Goal: Check status: Check status

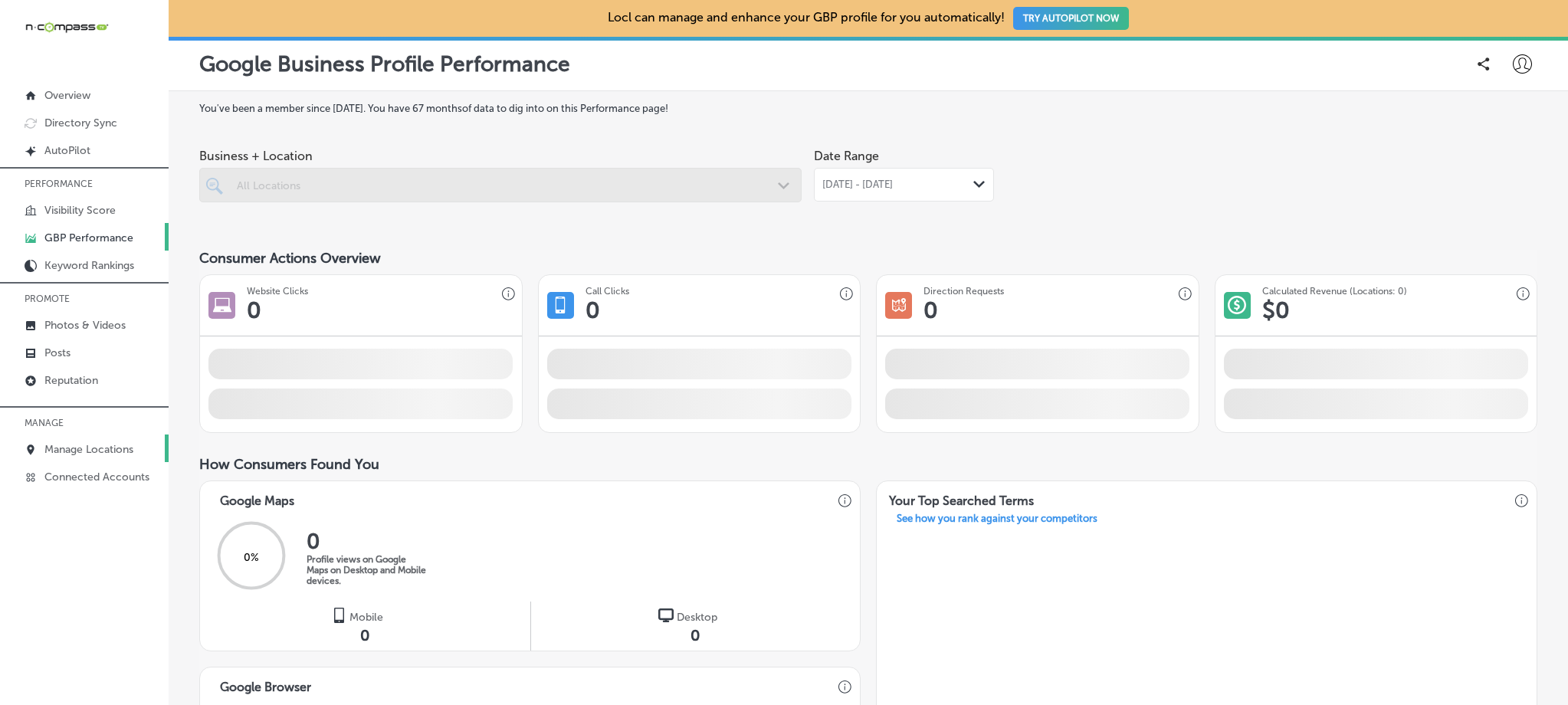
click at [95, 443] on p "Manage Locations" at bounding box center [88, 450] width 89 height 13
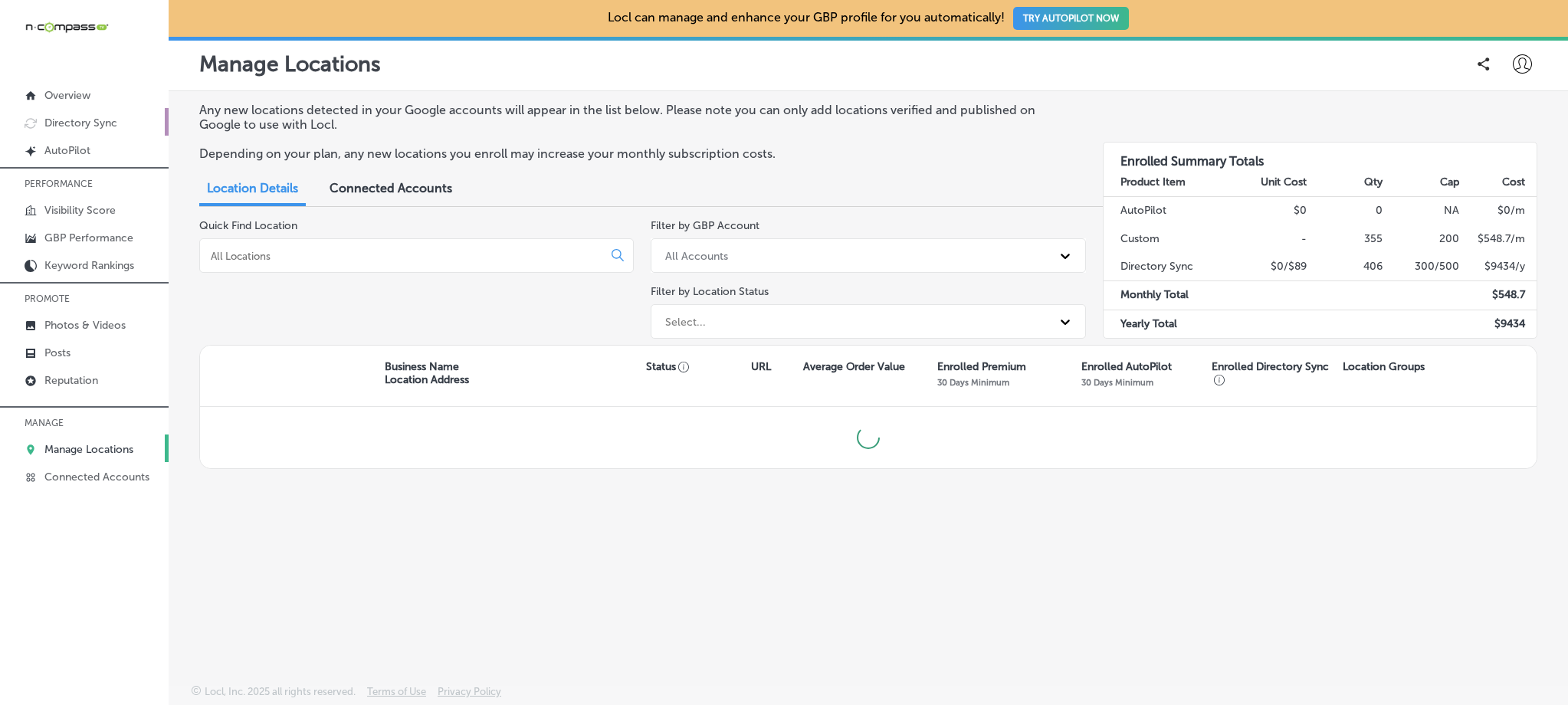
click at [91, 128] on p "Directory Sync" at bounding box center [80, 123] width 73 height 13
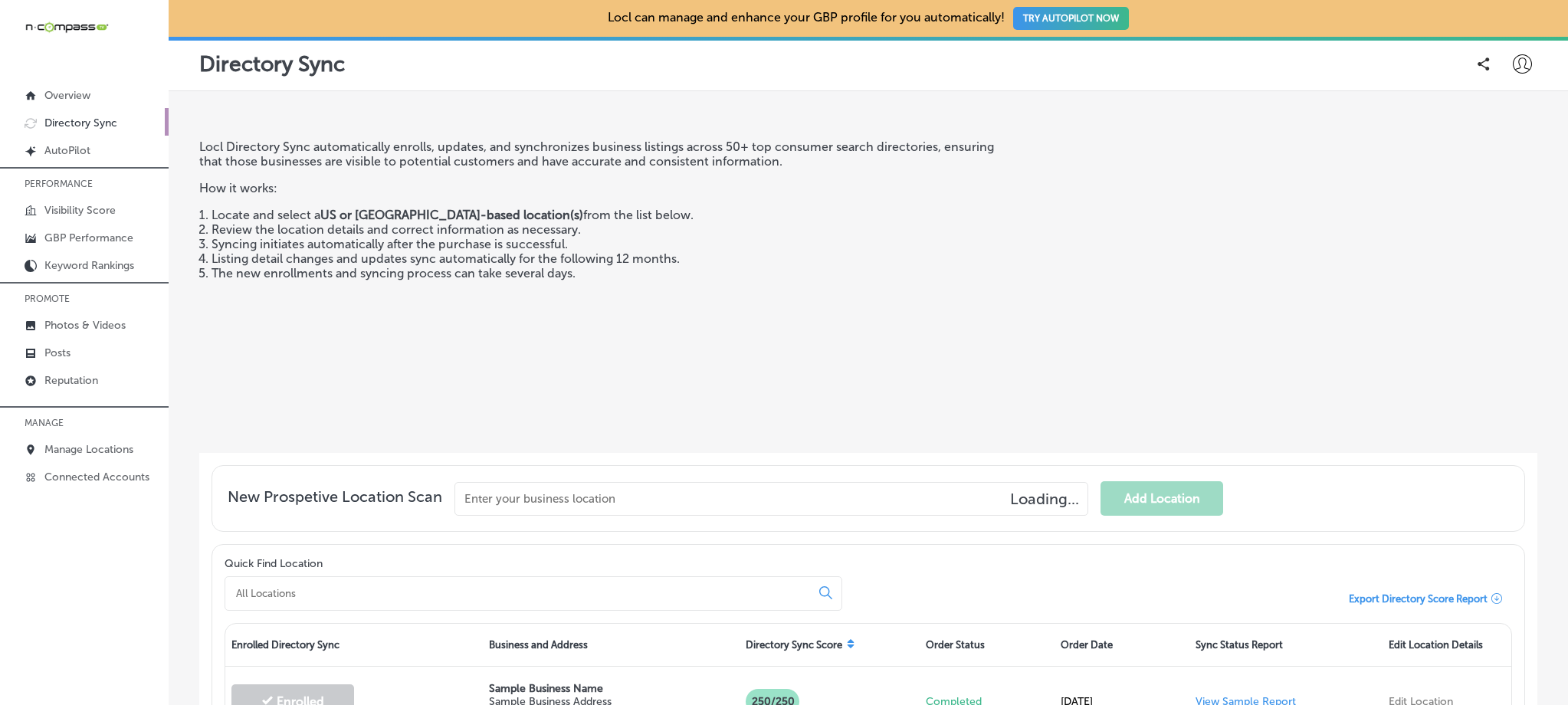
scroll to position [210, 0]
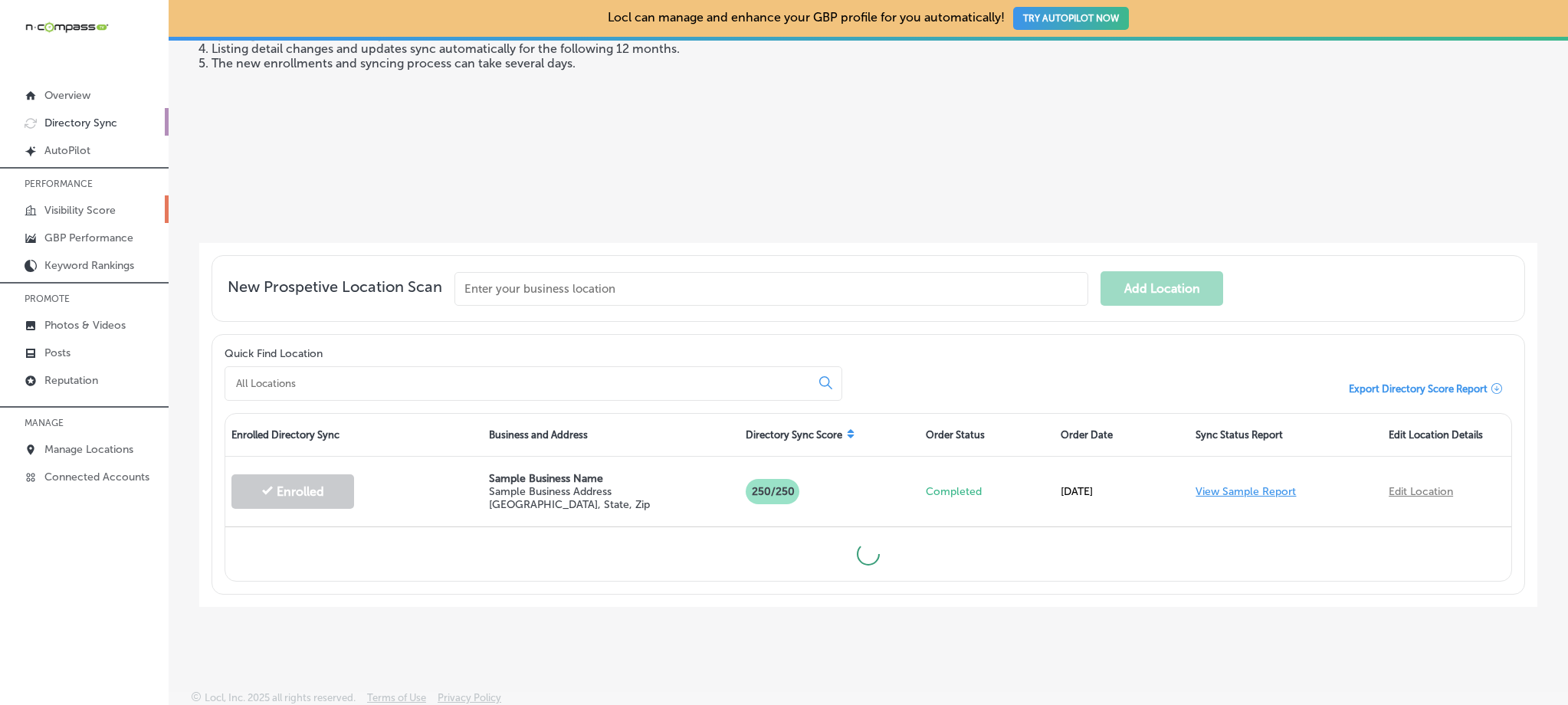
click at [113, 210] on p "Visibility Score" at bounding box center [79, 210] width 72 height 13
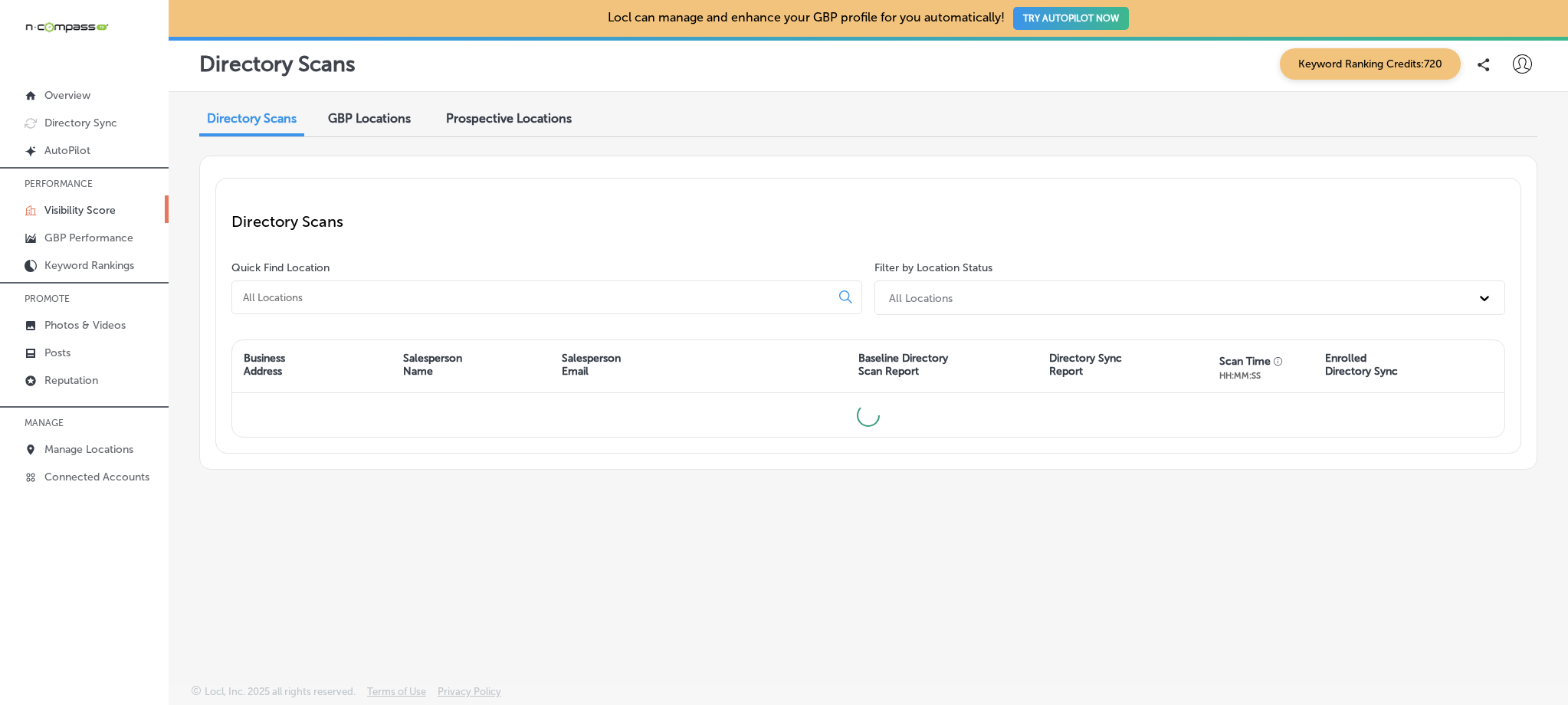
click at [653, 297] on input at bounding box center [534, 297] width 585 height 13
type input "t"
type input "l"
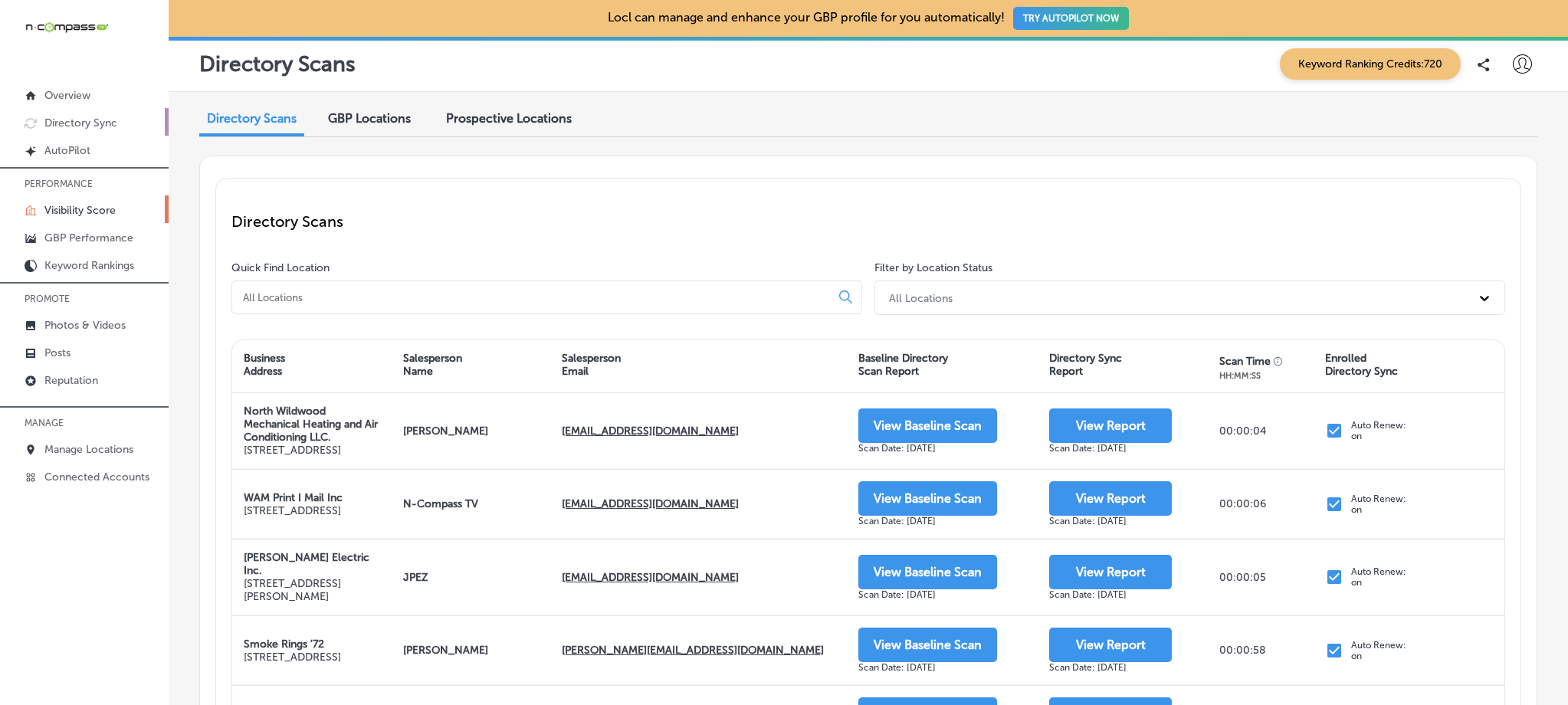
click at [106, 128] on p "Directory Sync" at bounding box center [80, 123] width 73 height 13
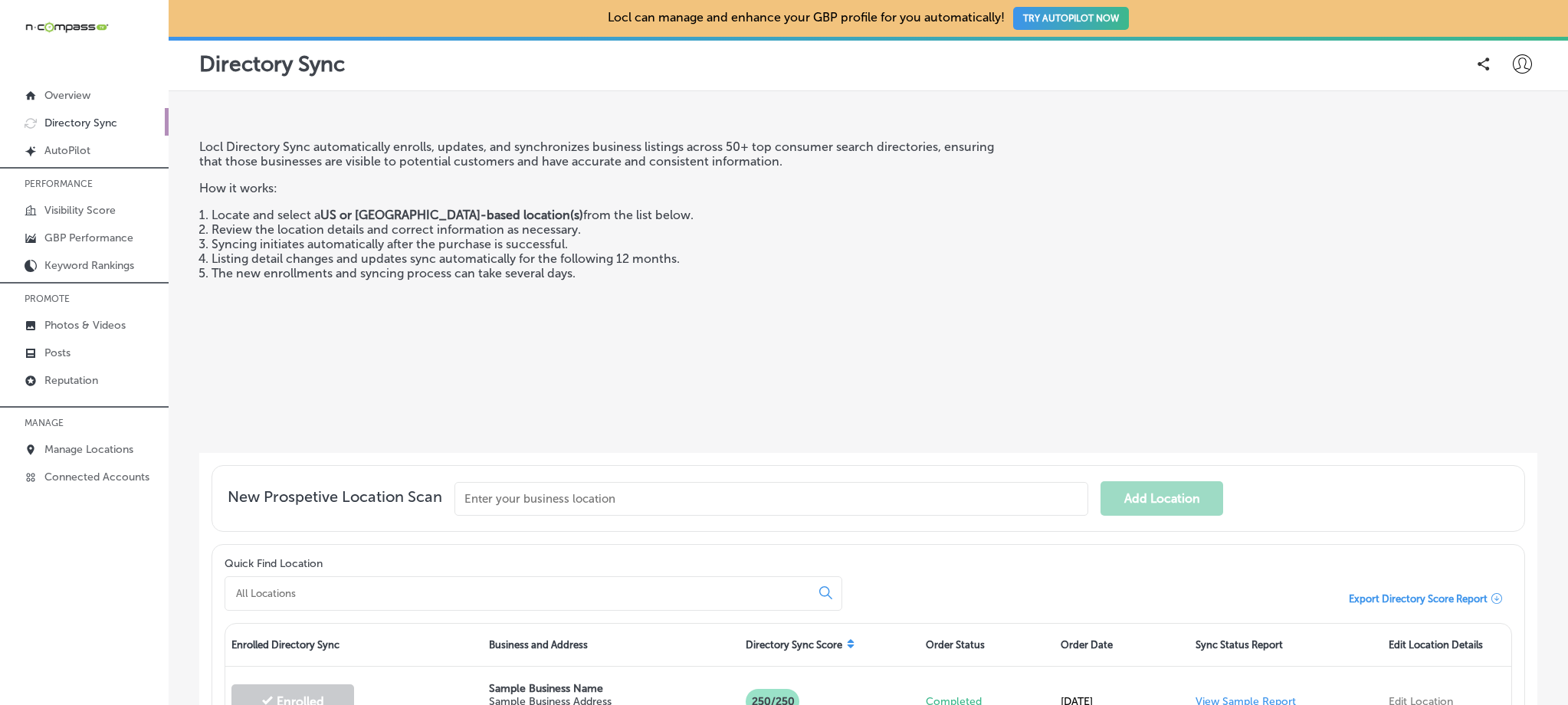
scroll to position [173, 0]
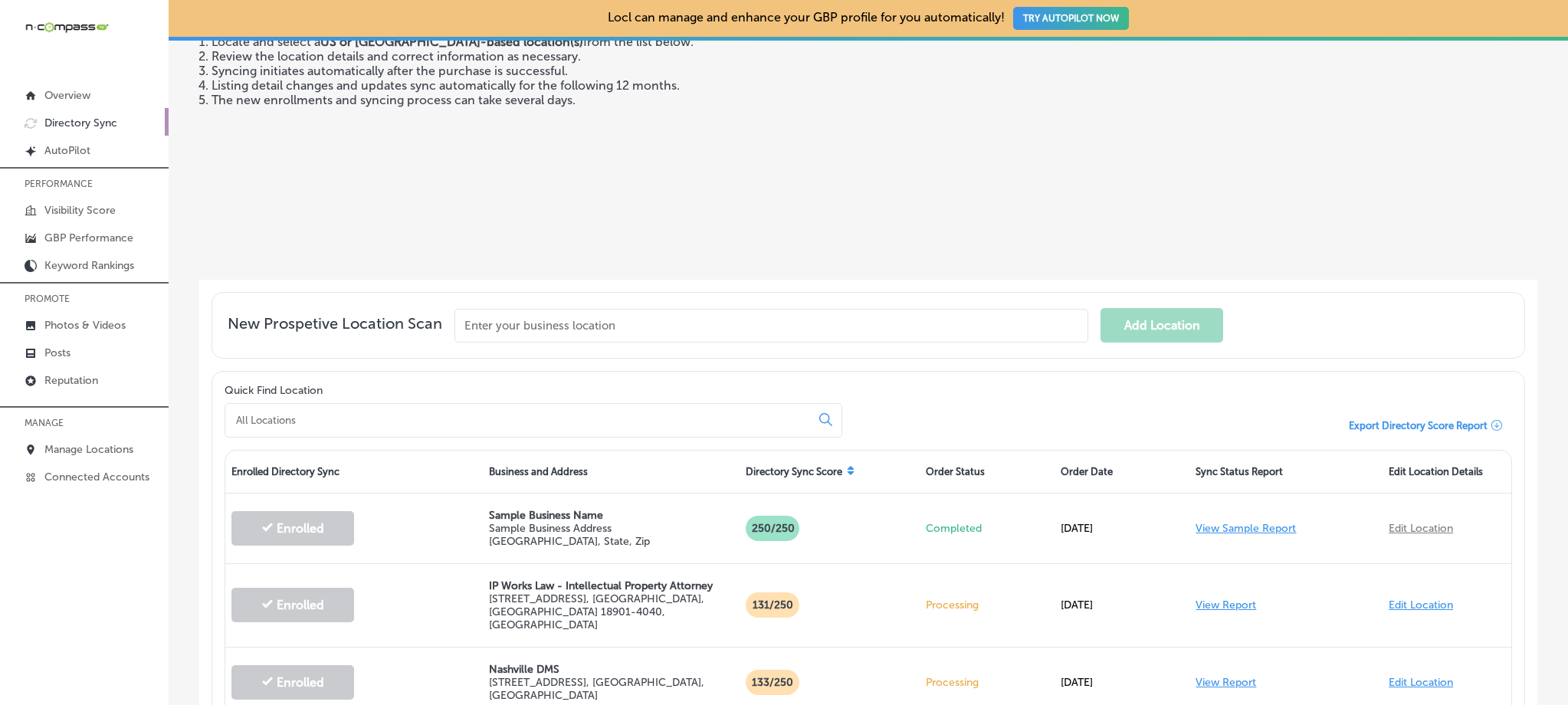
click at [414, 423] on input at bounding box center [520, 420] width 573 height 13
click at [531, 328] on input "text" at bounding box center [771, 325] width 634 height 33
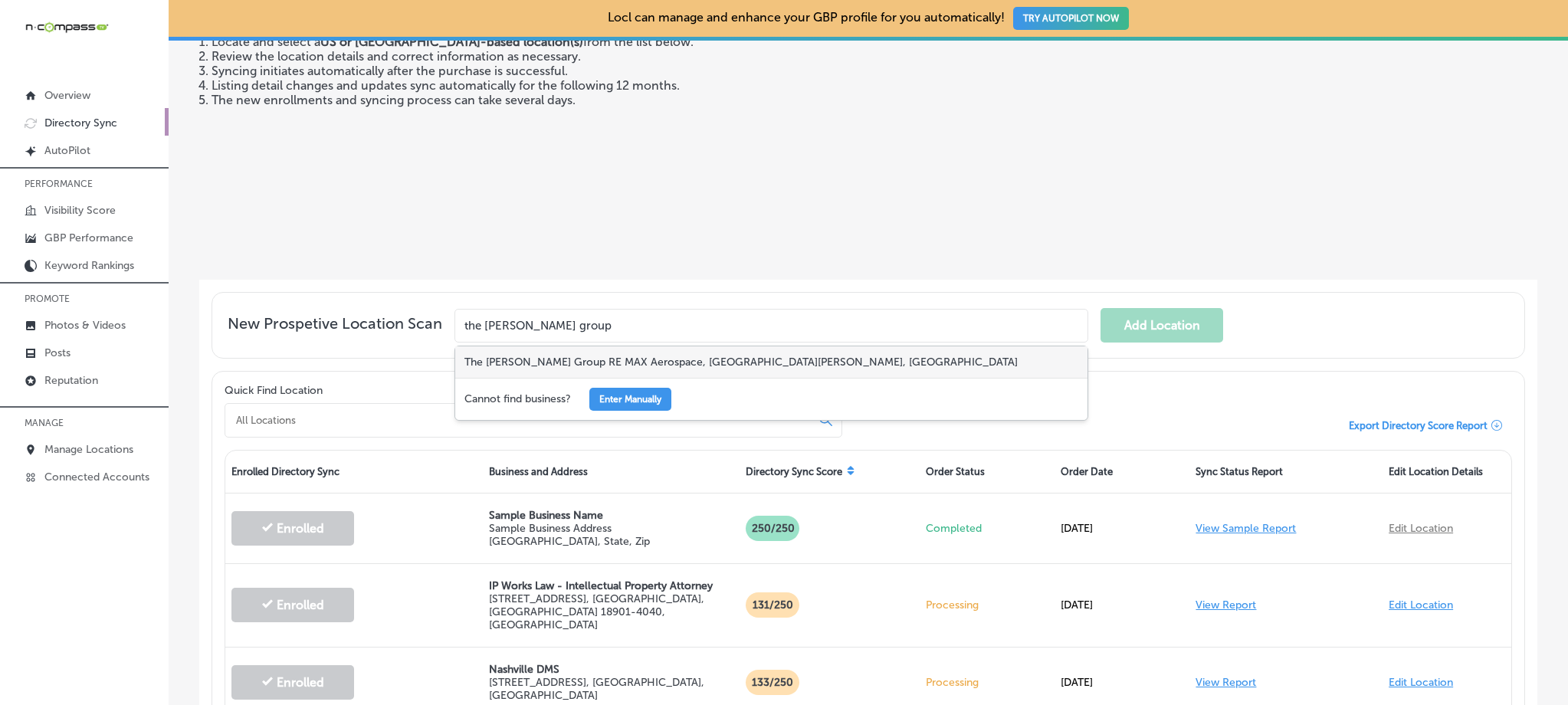
click at [647, 360] on div "The [PERSON_NAME] Group RE MAX Aerospace, [GEOGRAPHIC_DATA][PERSON_NAME], [GEOG…" at bounding box center [771, 362] width 632 height 32
type input "The [PERSON_NAME] Group RE MAX Aerospace, [GEOGRAPHIC_DATA][PERSON_NAME], [GEOG…"
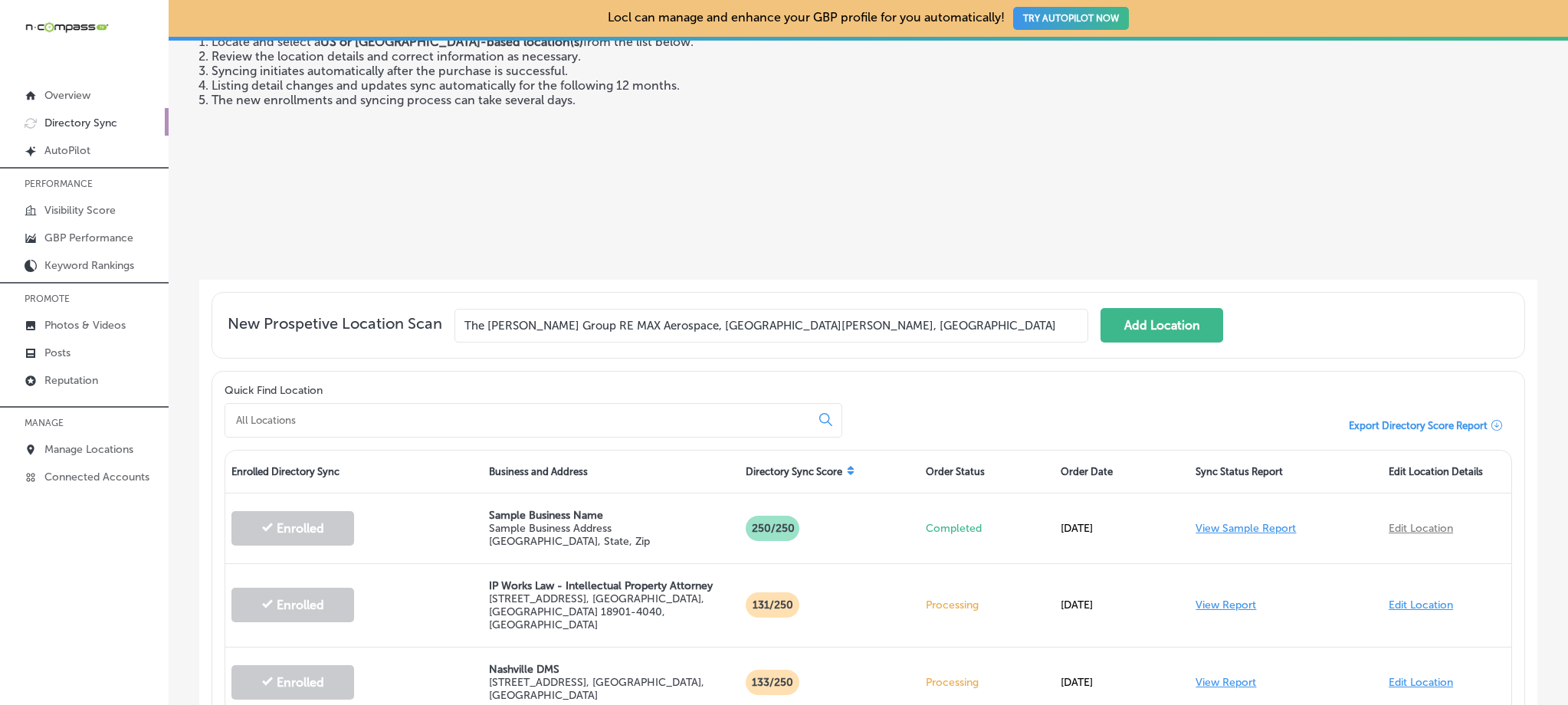
click at [294, 414] on input at bounding box center [520, 420] width 573 height 13
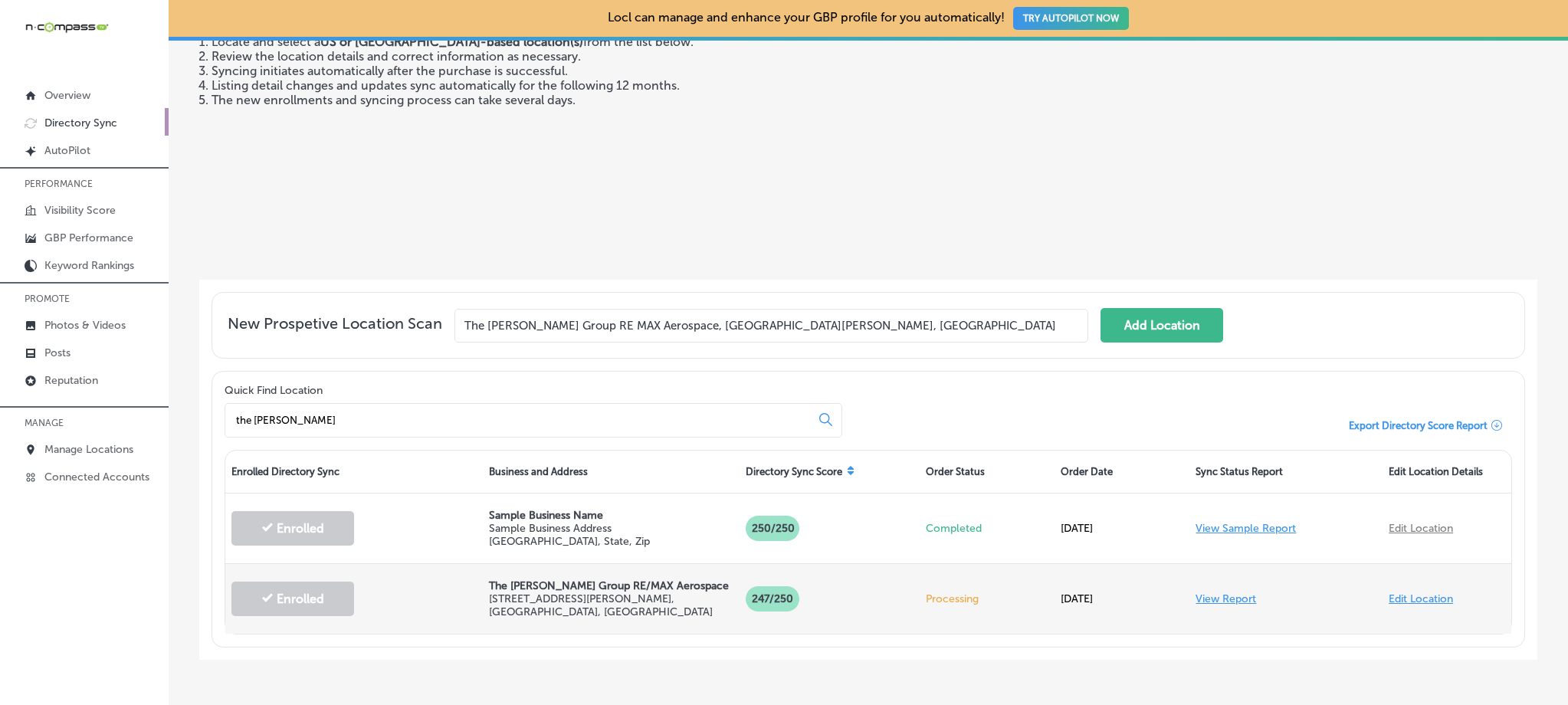
type input "the [PERSON_NAME]"
click at [1218, 595] on link "View Report" at bounding box center [1225, 600] width 60 height 13
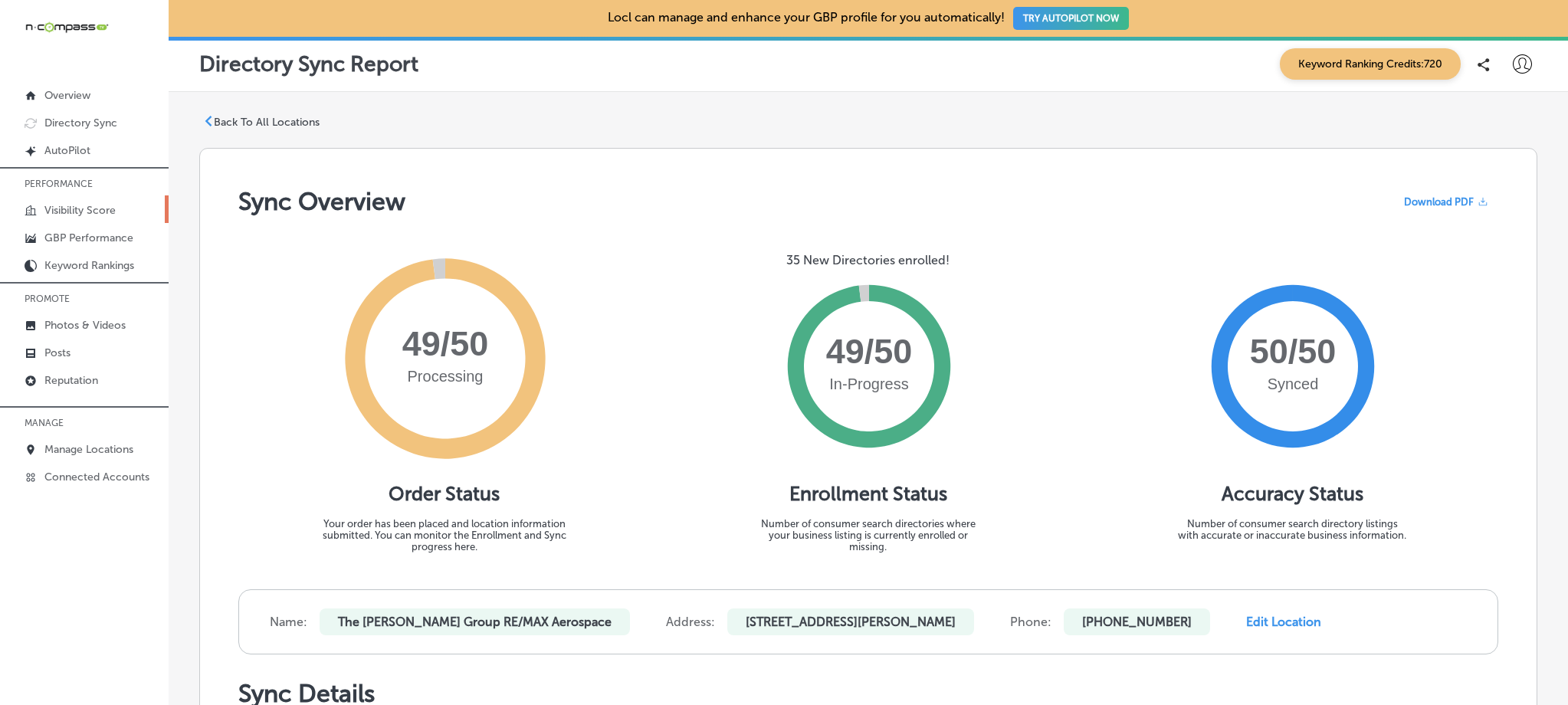
click at [98, 202] on link "Visibility Score" at bounding box center [84, 209] width 168 height 28
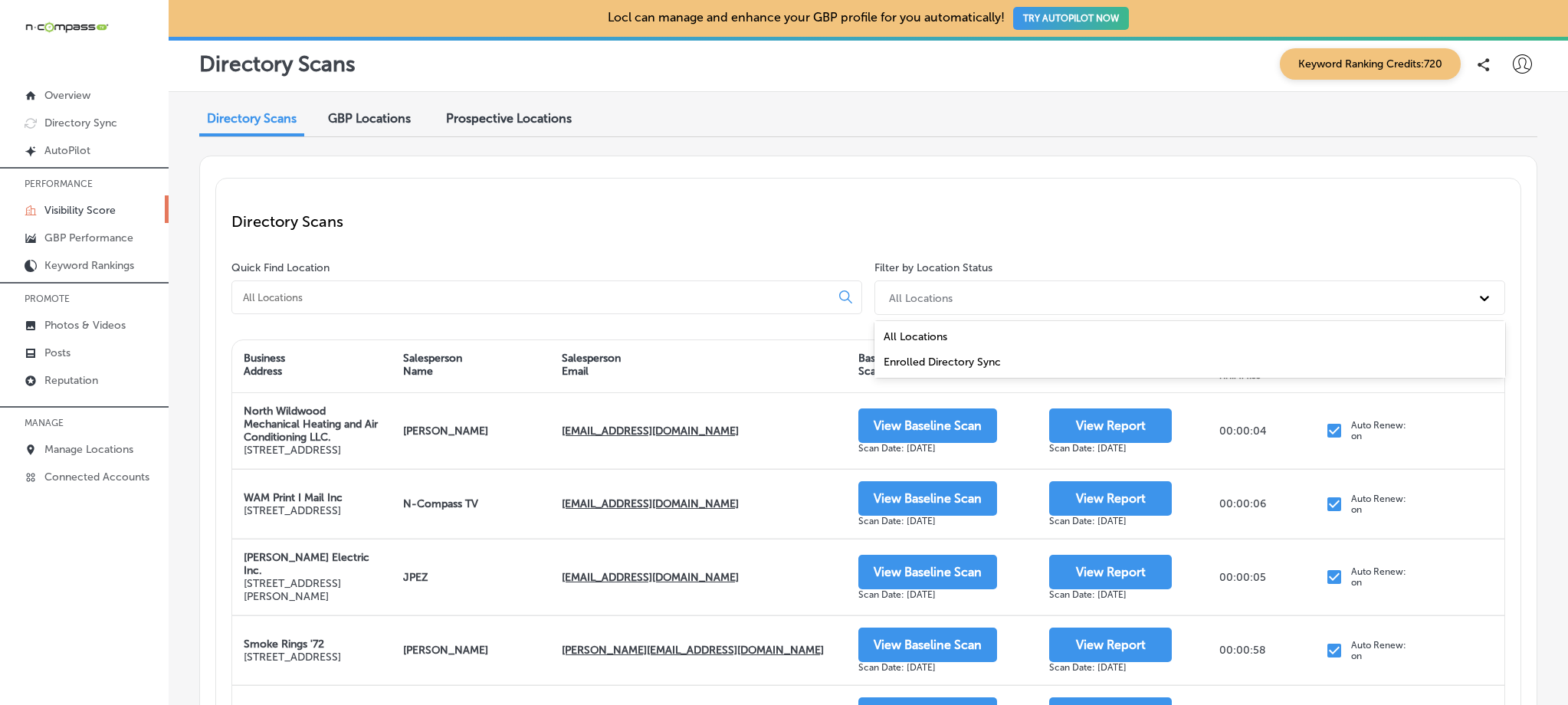
click at [1085, 294] on div "All Locations" at bounding box center [1176, 297] width 589 height 25
click at [1078, 299] on div "All Locations" at bounding box center [1176, 297] width 589 height 25
click at [712, 209] on div "Directory Scans" at bounding box center [868, 222] width 1274 height 55
click at [477, 281] on div at bounding box center [547, 297] width 631 height 33
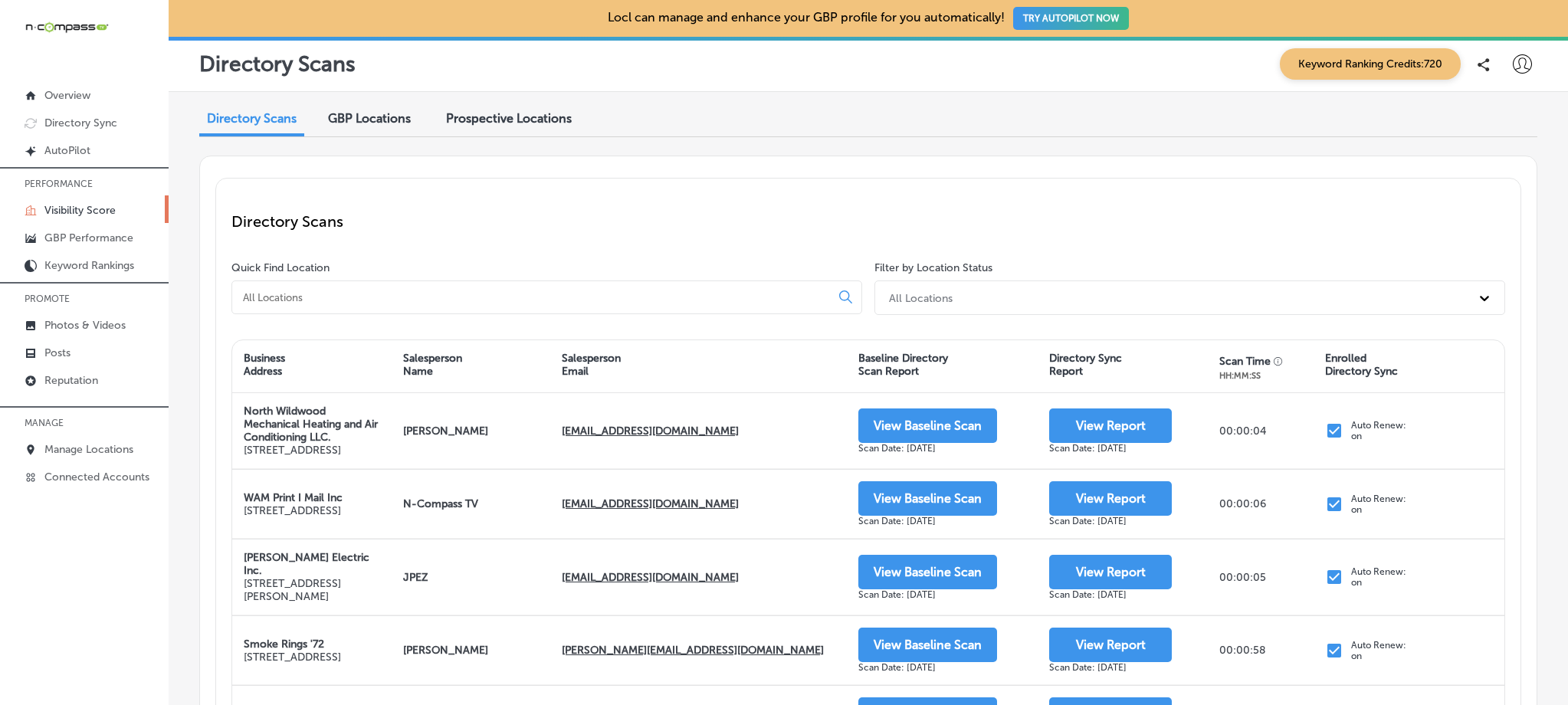
click at [471, 294] on input at bounding box center [534, 297] width 585 height 13
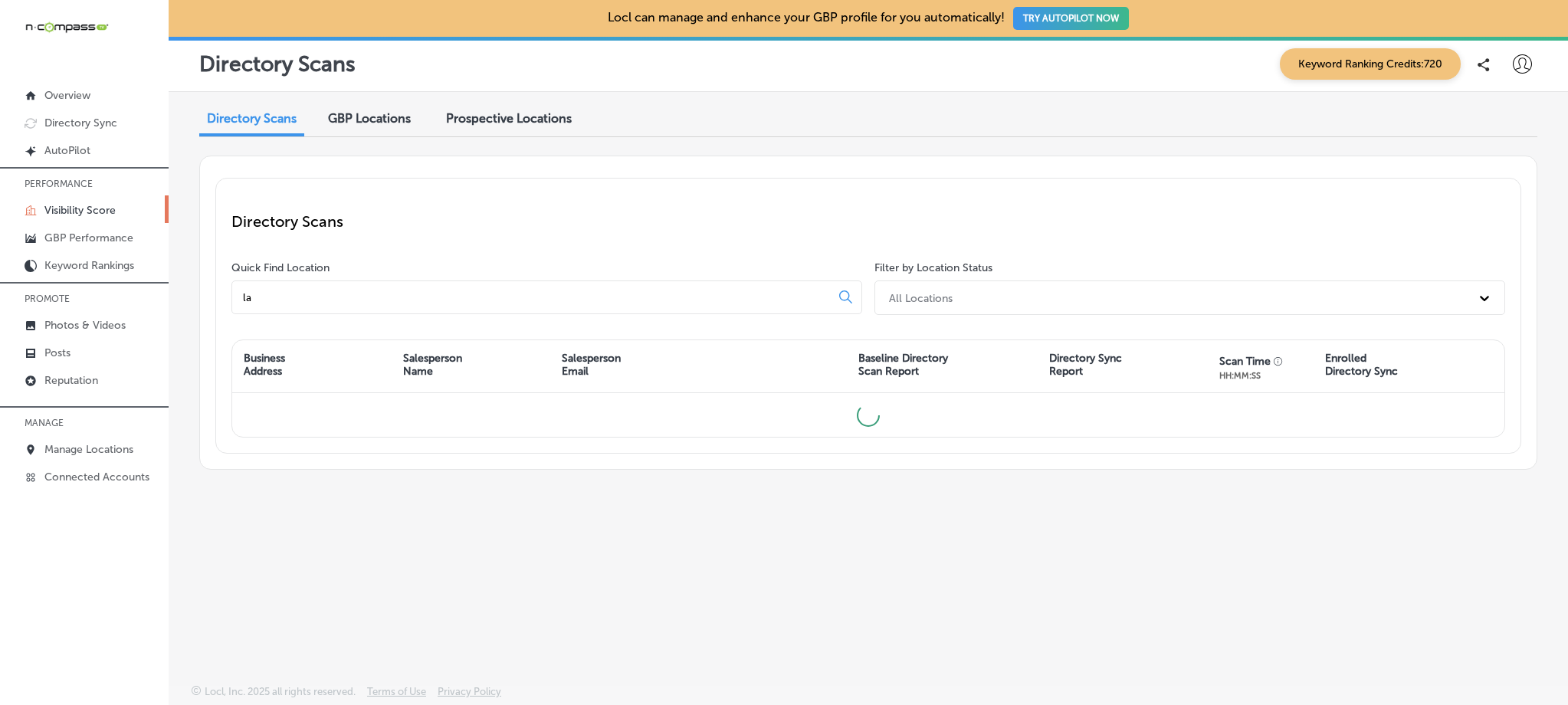
type input "l"
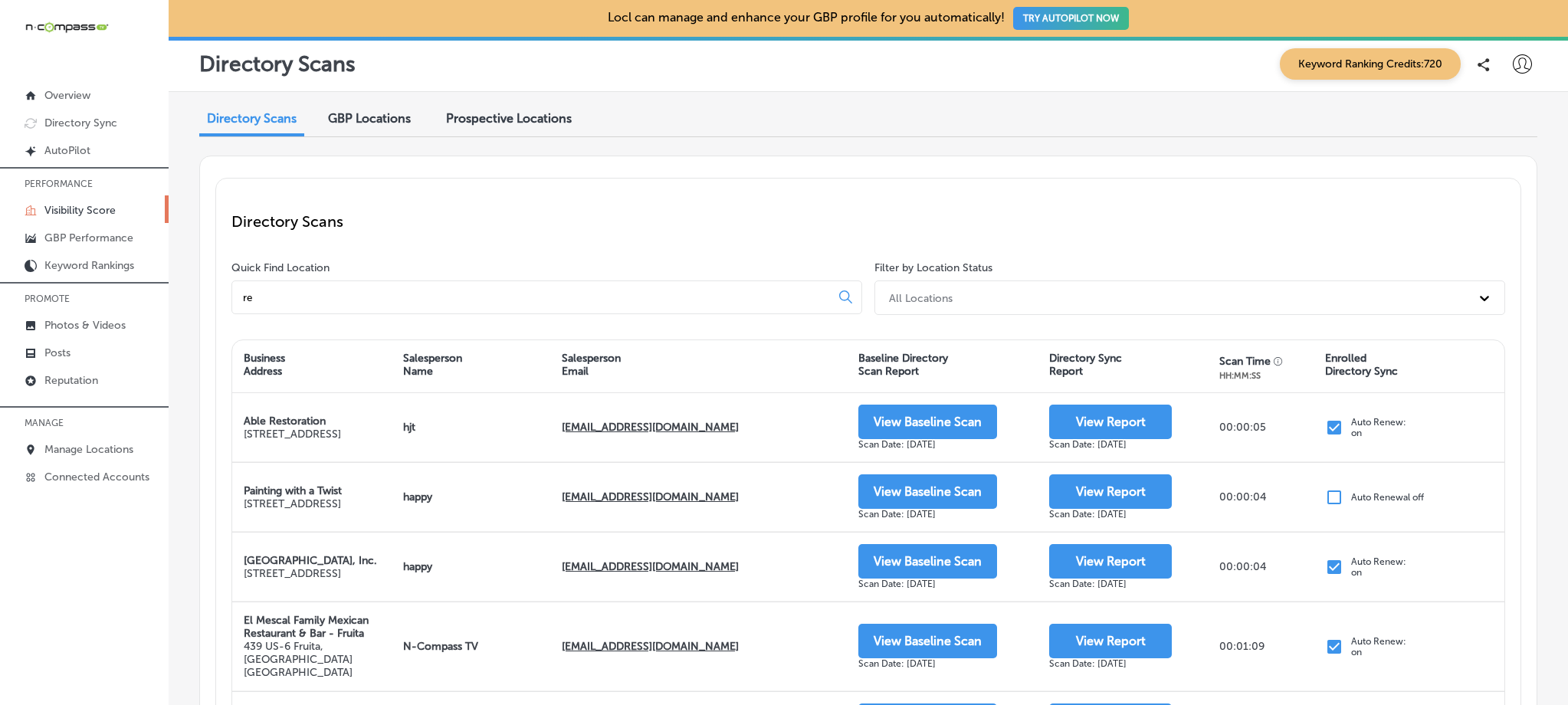
type input "re"
click at [373, 121] on span "GBP Locations" at bounding box center [369, 118] width 83 height 14
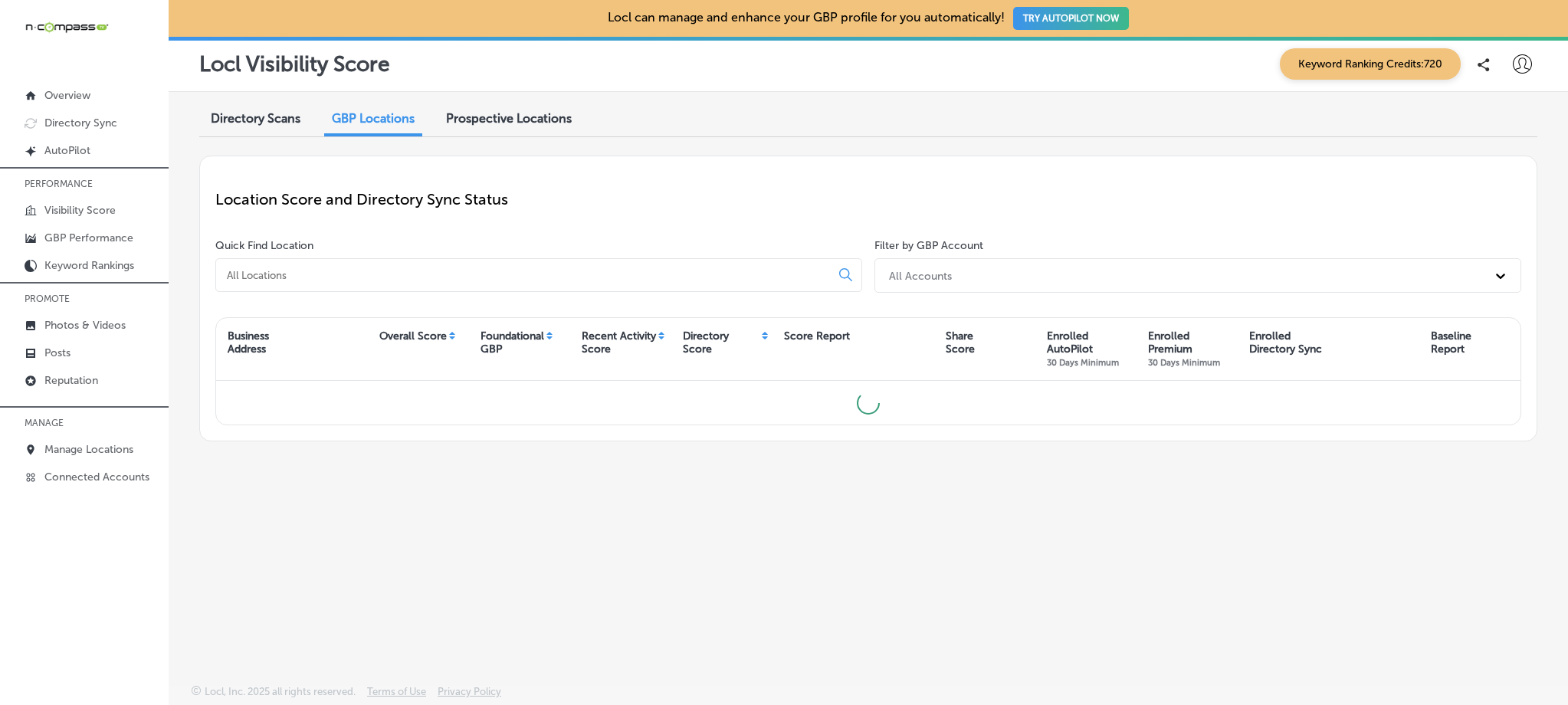
click at [366, 280] on input at bounding box center [526, 275] width 601 height 13
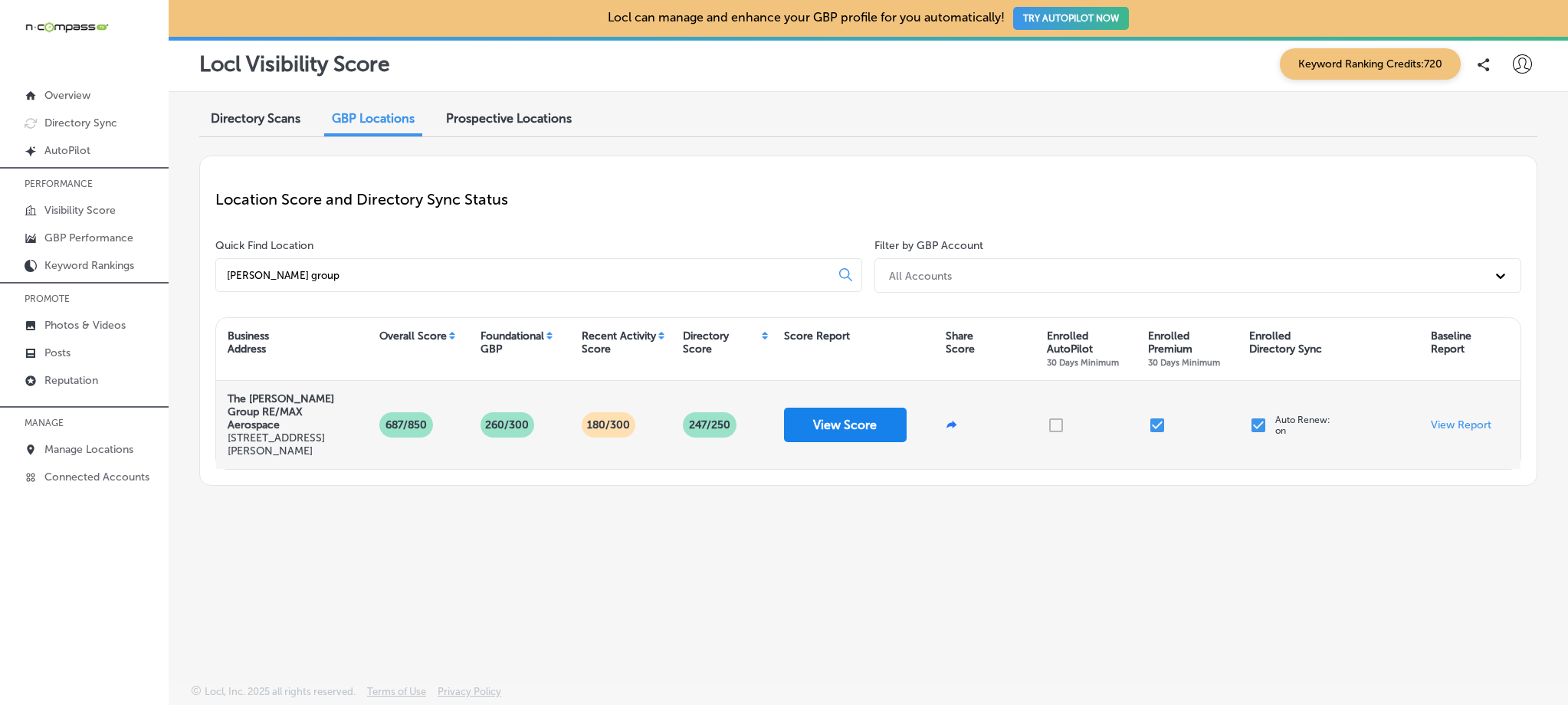
type input "[PERSON_NAME] group"
click at [812, 423] on button "View Score" at bounding box center [845, 425] width 122 height 34
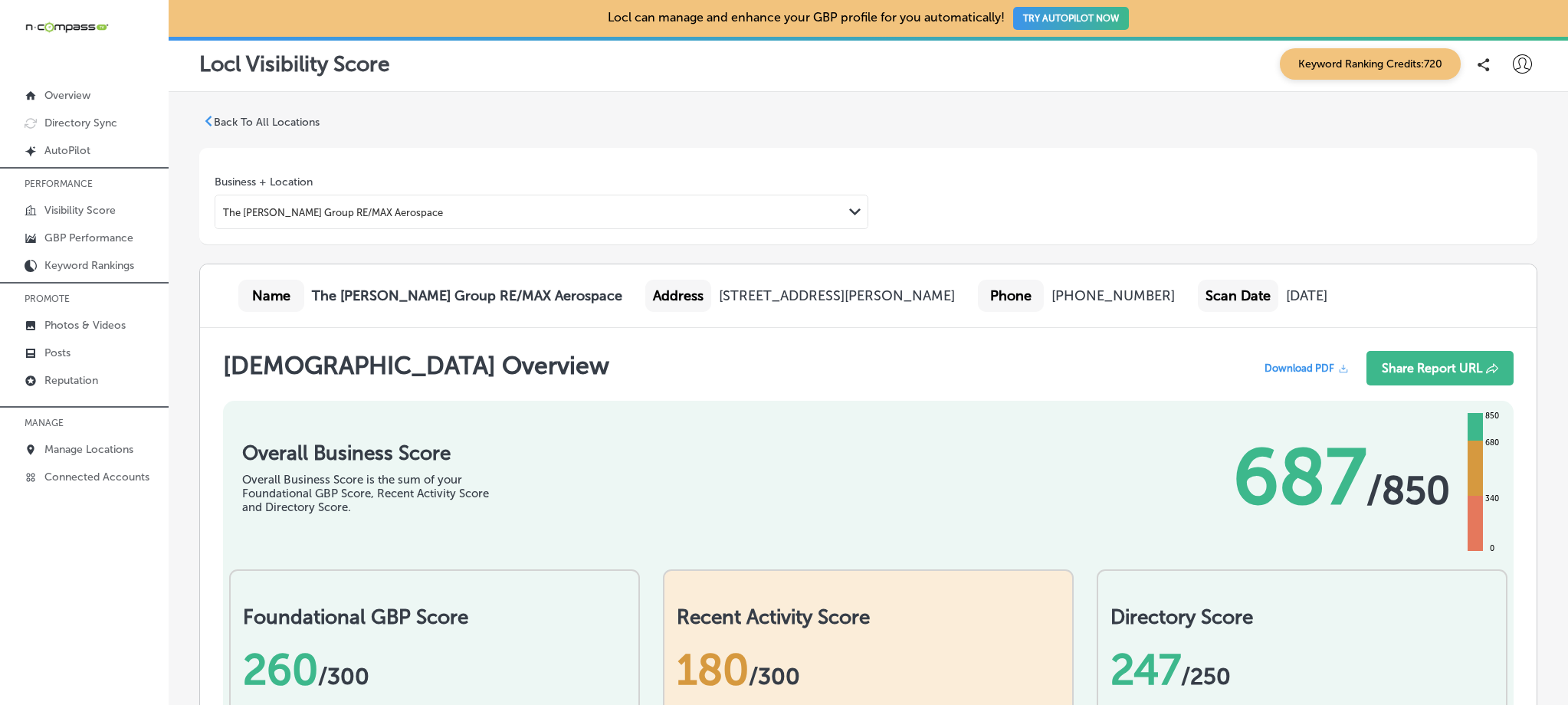
click at [1275, 365] on span "Download PDF" at bounding box center [1298, 368] width 70 height 11
click at [208, 121] on polygon at bounding box center [208, 121] width 7 height 11
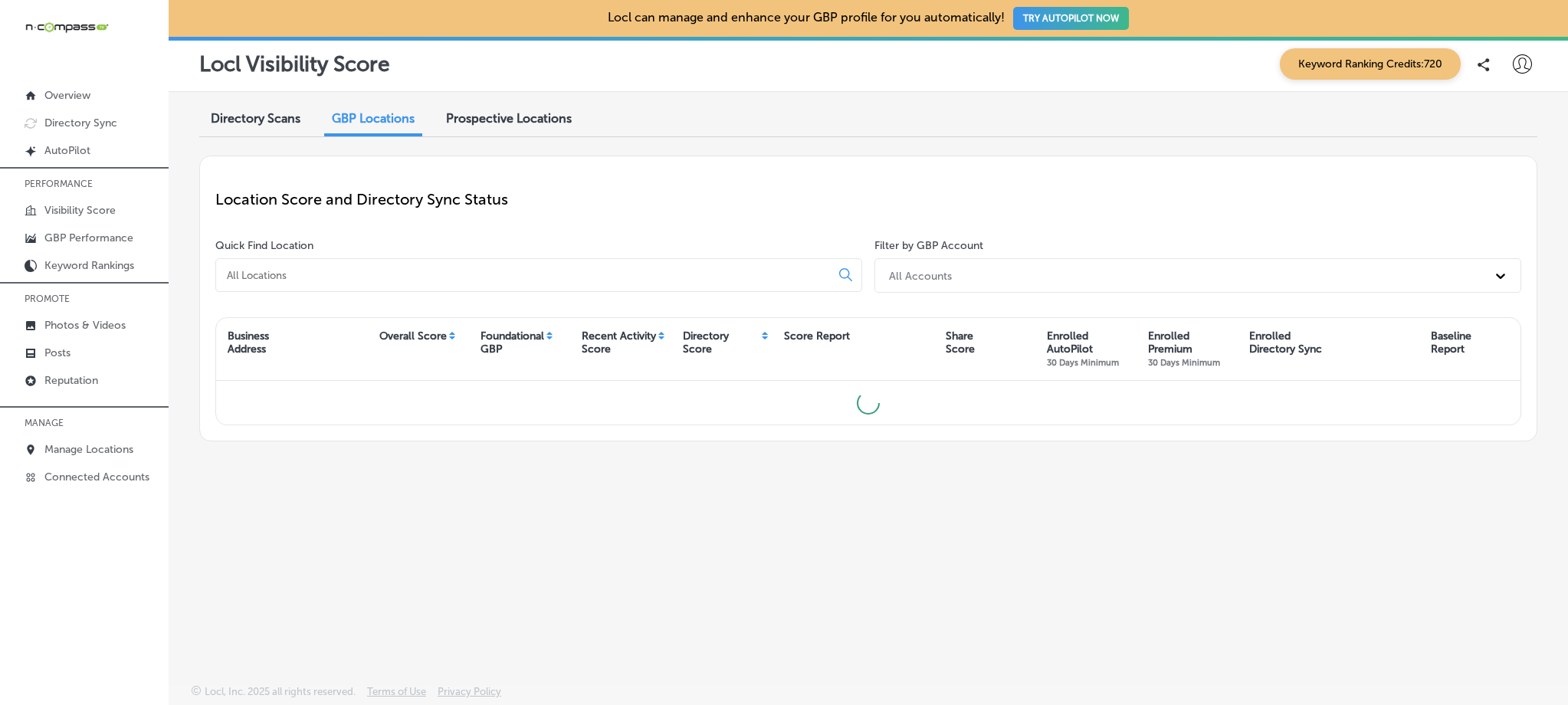
click at [502, 114] on span "Prospective Locations" at bounding box center [508, 118] width 125 height 14
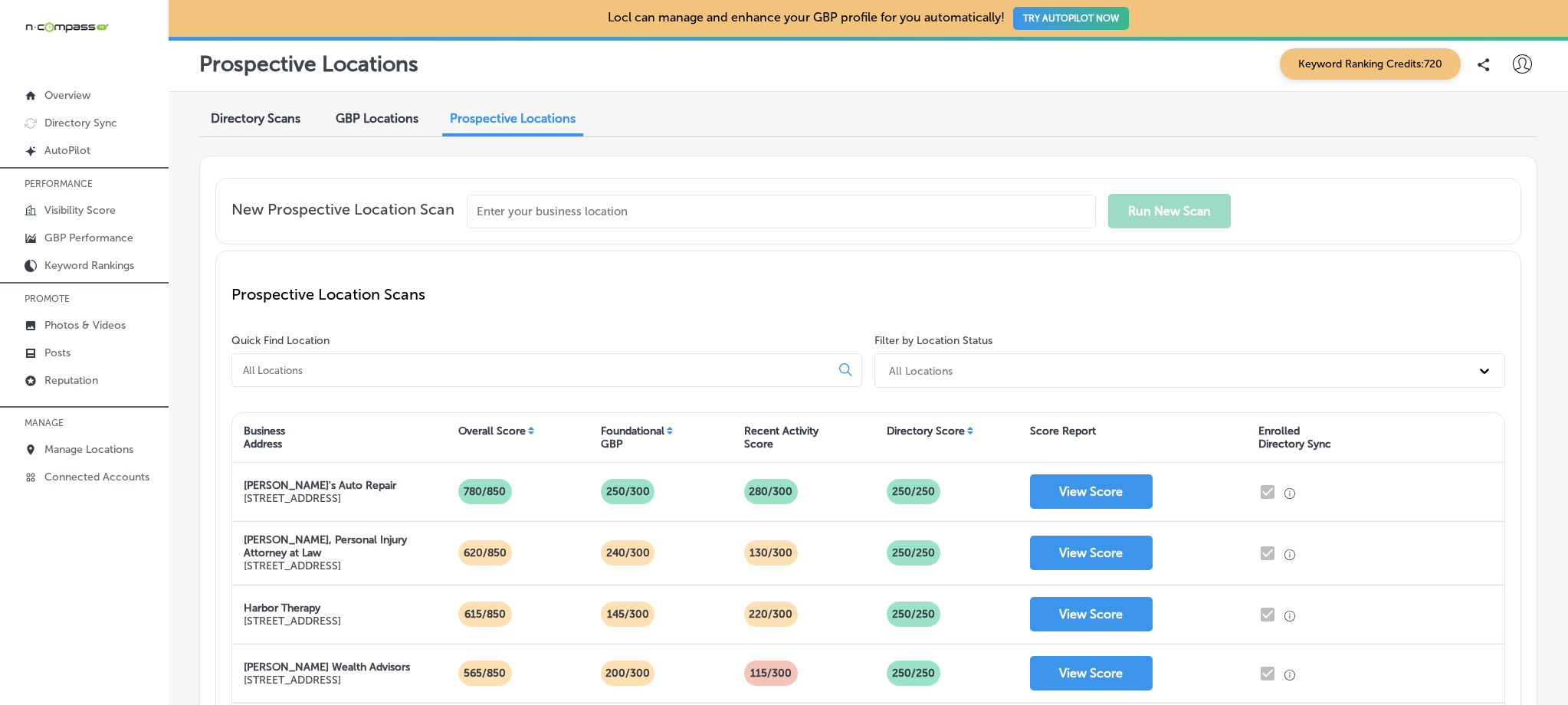
click at [470, 365] on input at bounding box center [534, 370] width 585 height 13
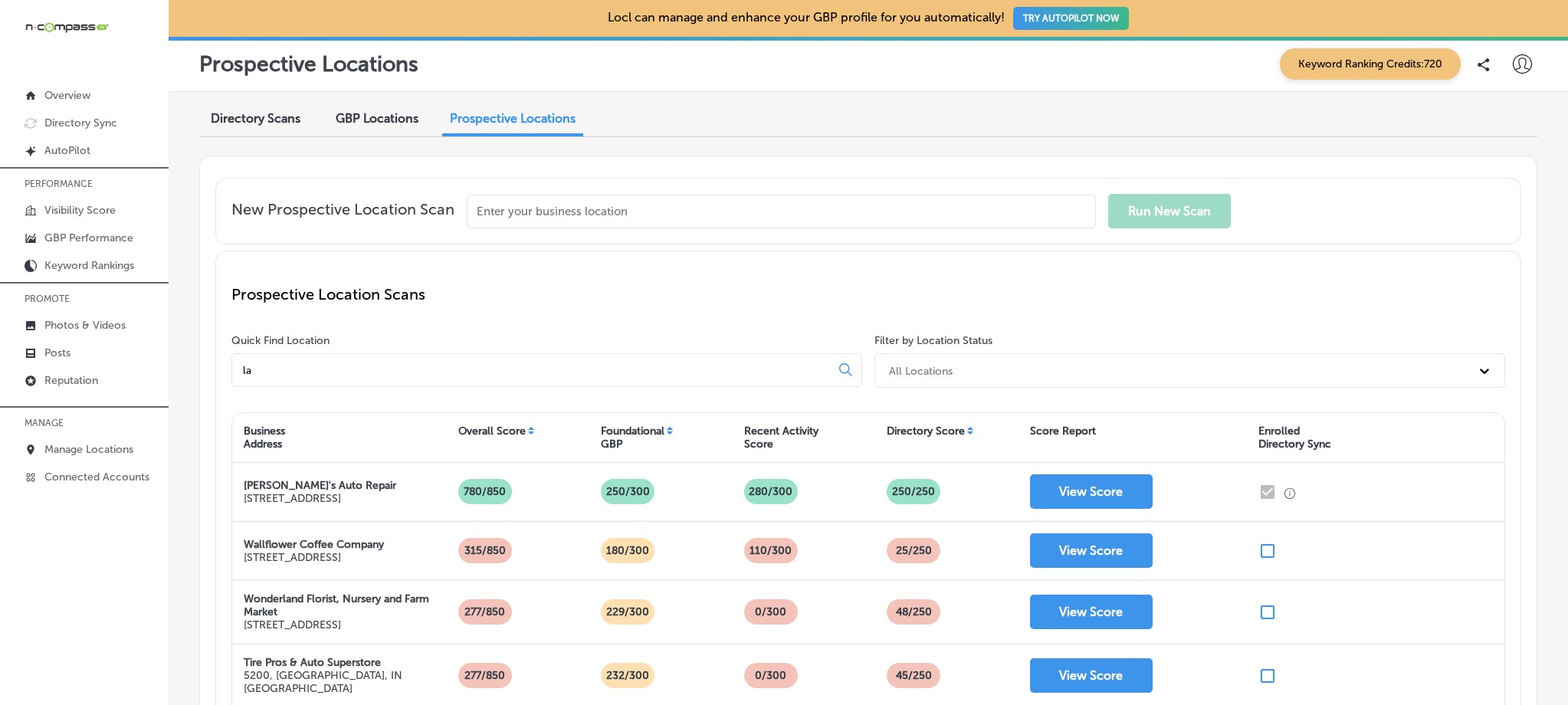
type input "l"
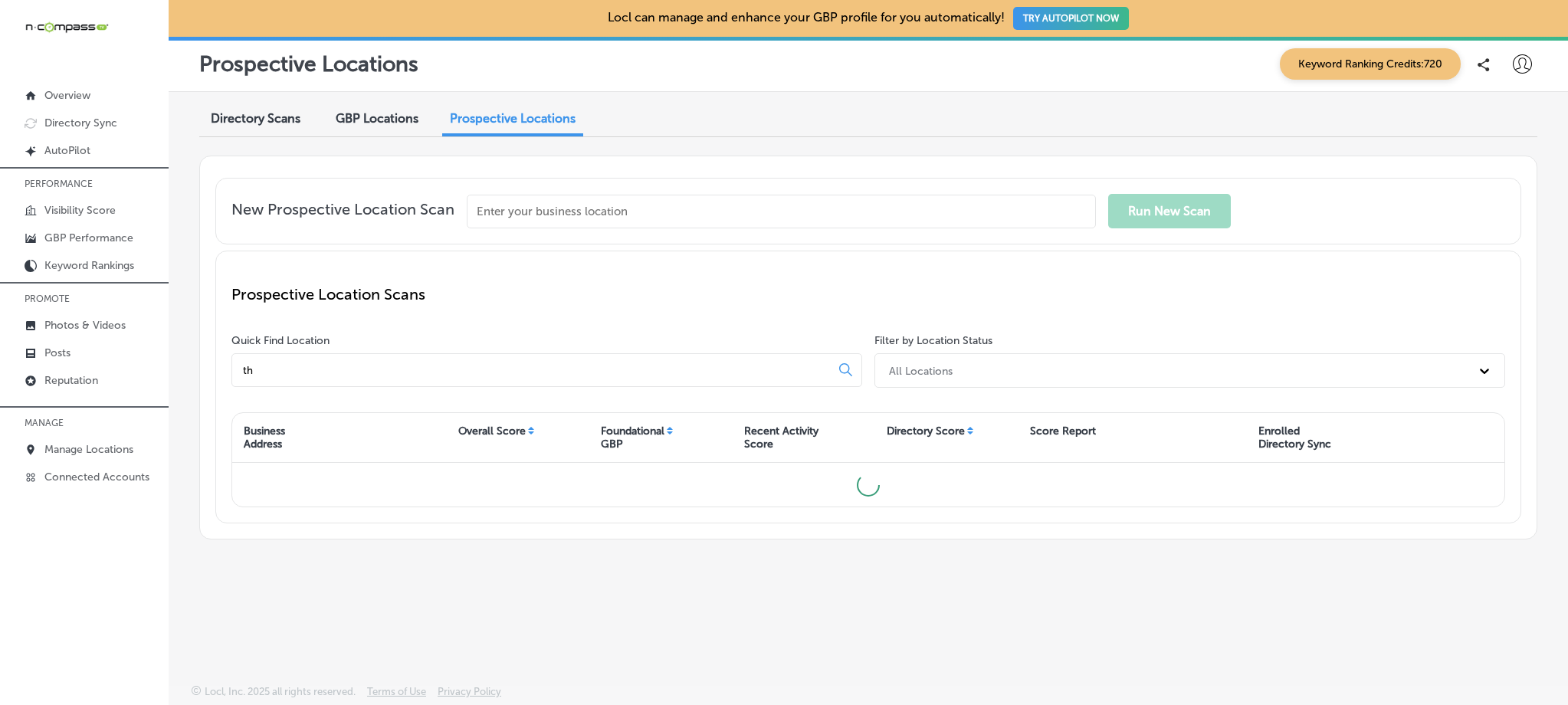
type input "t"
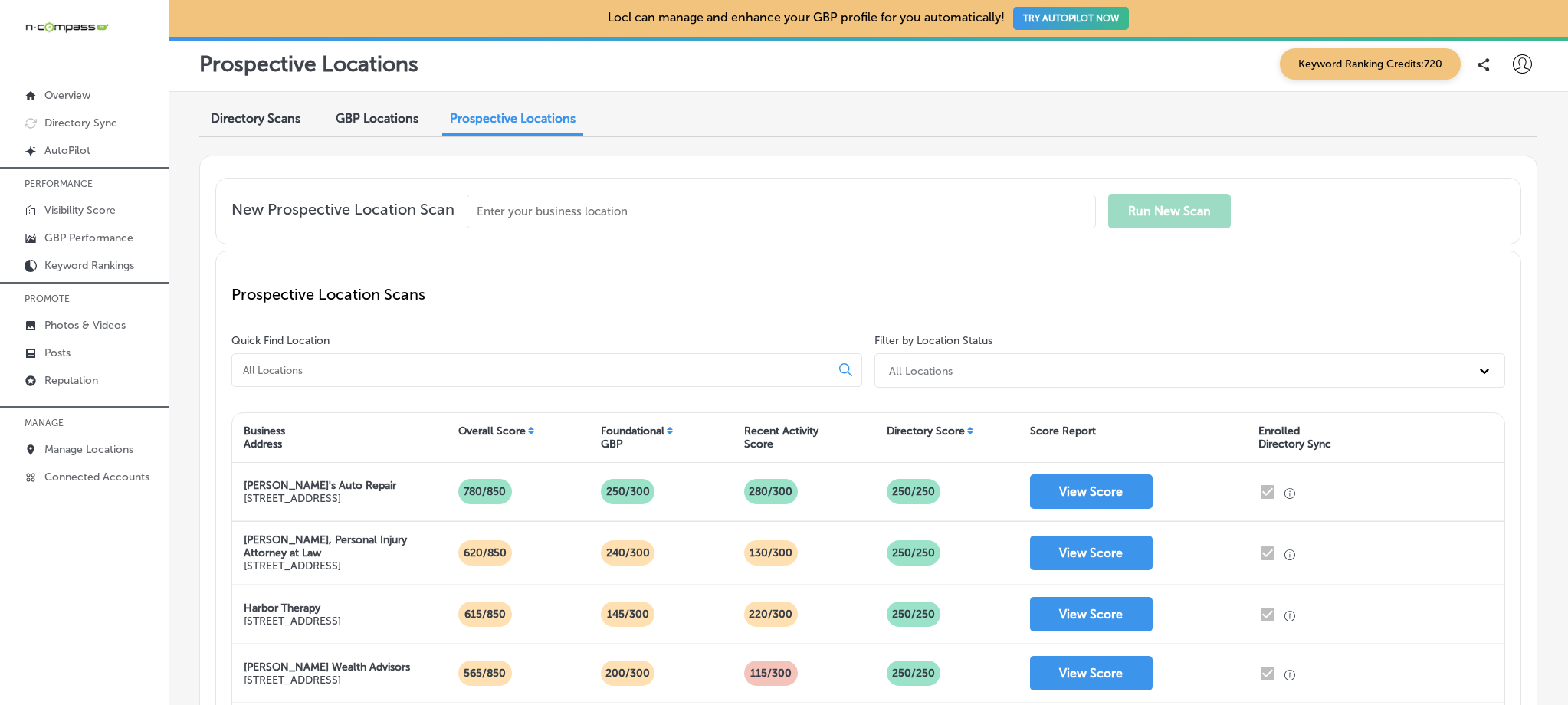
click at [558, 217] on input "text" at bounding box center [781, 211] width 629 height 33
click at [206, 125] on div "Directory Scans" at bounding box center [255, 120] width 113 height 33
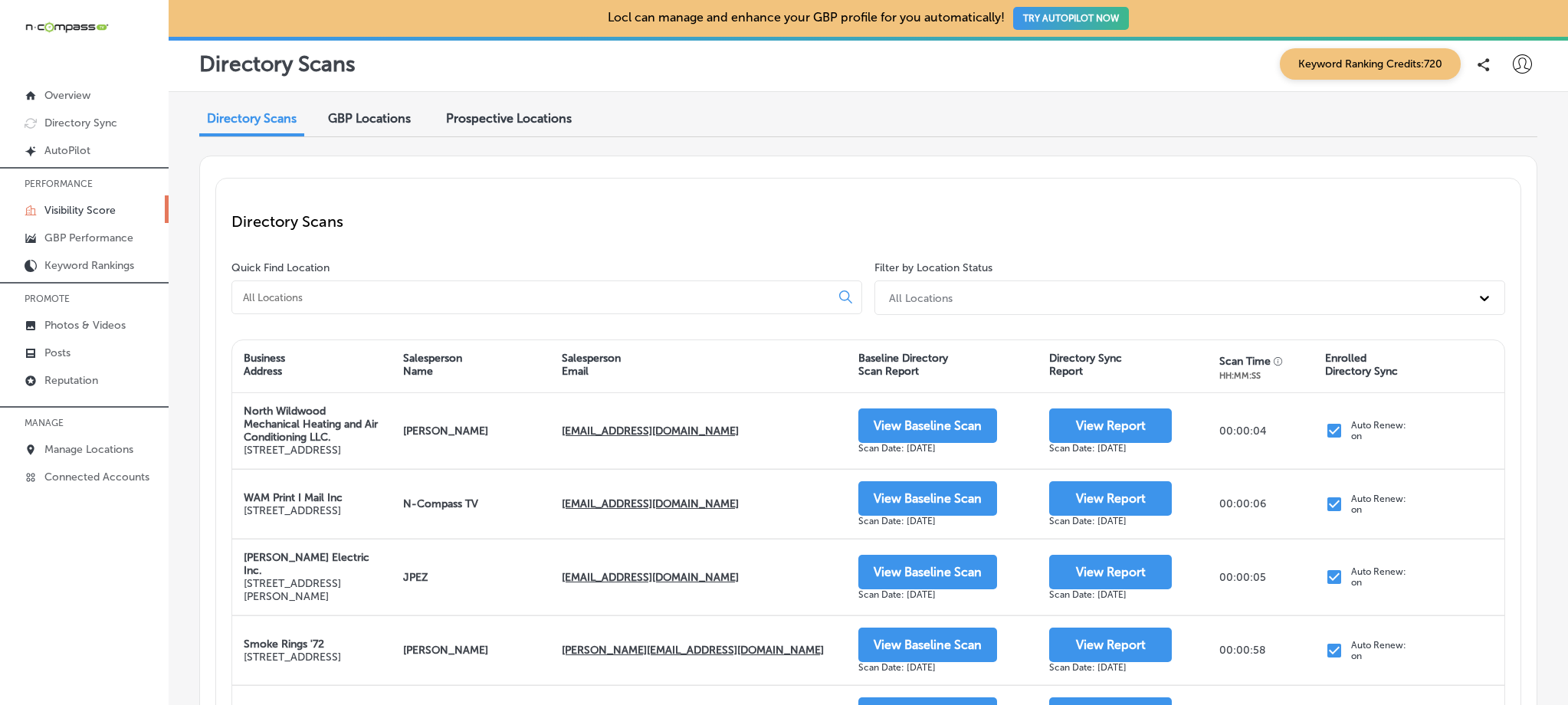
click at [324, 287] on div at bounding box center [547, 297] width 631 height 33
click at [326, 296] on input at bounding box center [534, 297] width 585 height 13
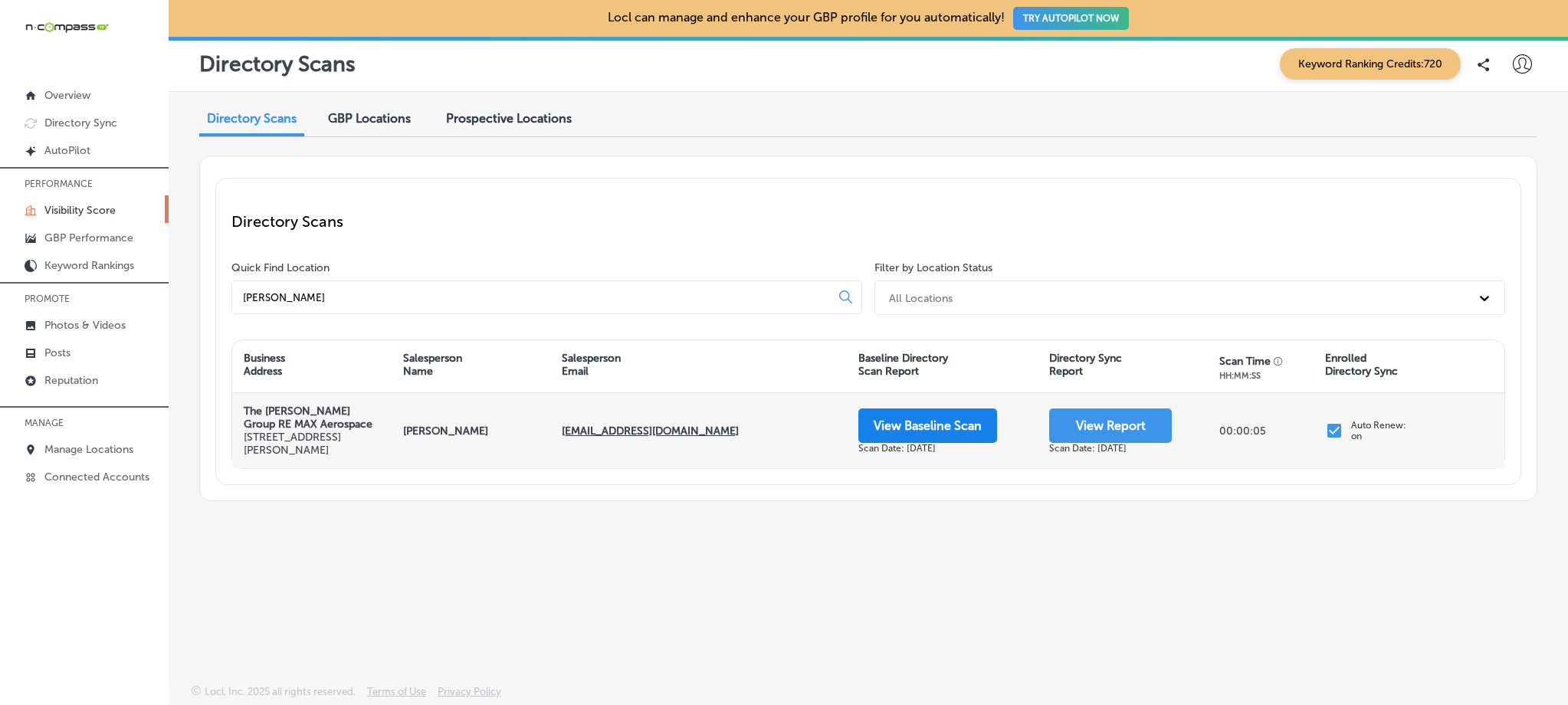
type input "[PERSON_NAME]"
click at [957, 436] on button "View Baseline Scan" at bounding box center [927, 426] width 139 height 34
